Goal: Task Accomplishment & Management: Manage account settings

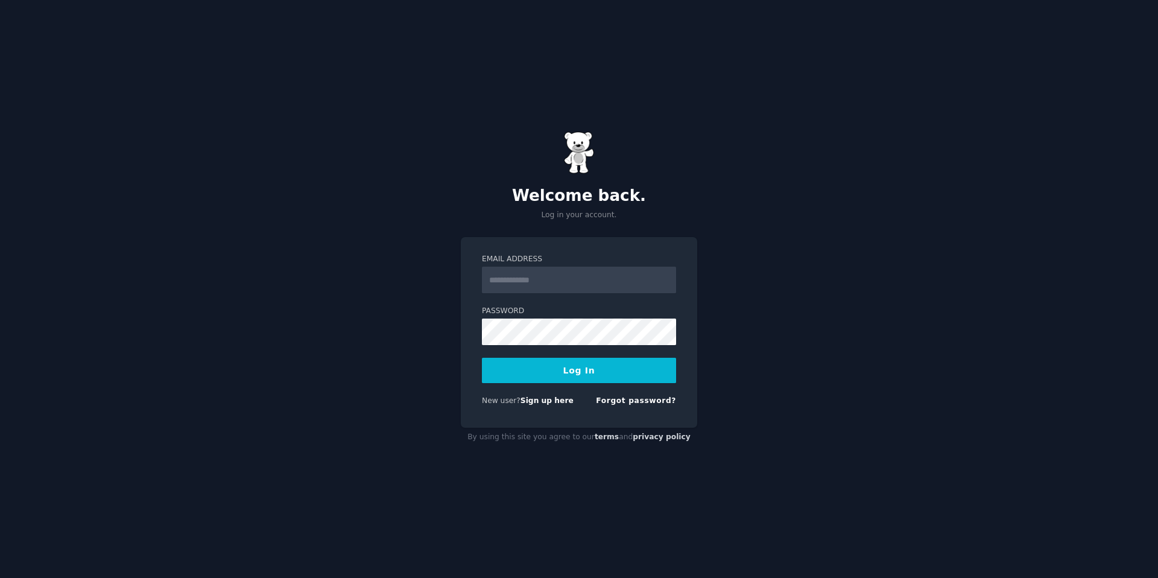
click at [556, 283] on input "Email Address" at bounding box center [579, 279] width 194 height 27
click at [545, 395] on div "New user? Sign up here" at bounding box center [528, 400] width 92 height 11
click at [540, 400] on link "Sign up here" at bounding box center [546, 400] width 53 height 8
click at [546, 406] on div "New user? Sign up here" at bounding box center [528, 400] width 92 height 11
click at [546, 402] on link "Sign up here" at bounding box center [546, 400] width 53 height 8
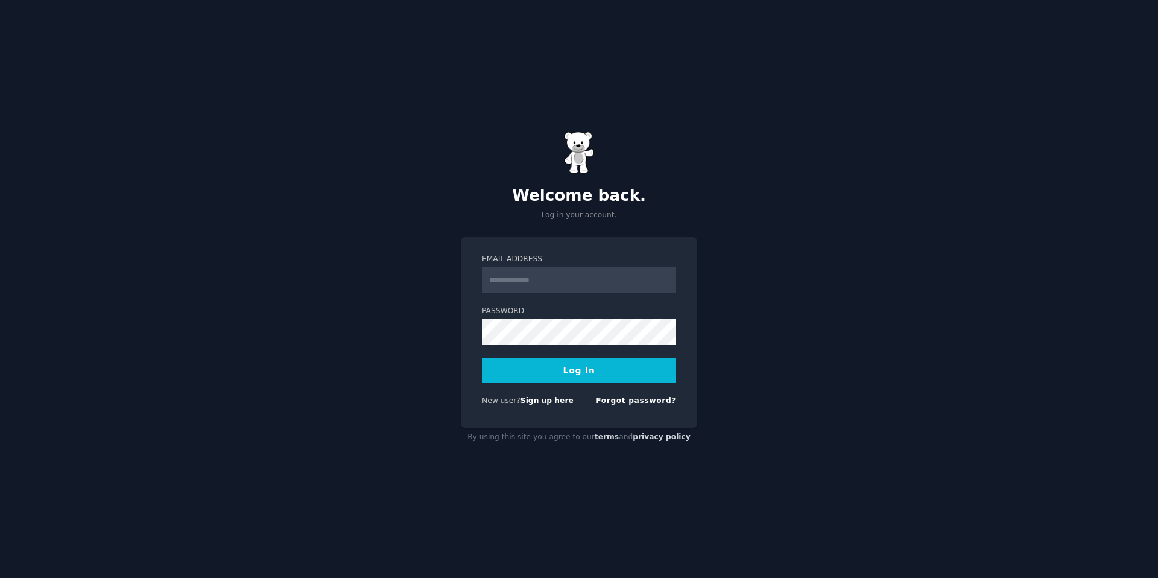
click at [557, 289] on input "Email Address" at bounding box center [579, 279] width 194 height 27
type input "**********"
click at [549, 370] on button "Log In" at bounding box center [579, 370] width 194 height 25
